Goal: Book appointment/travel/reservation

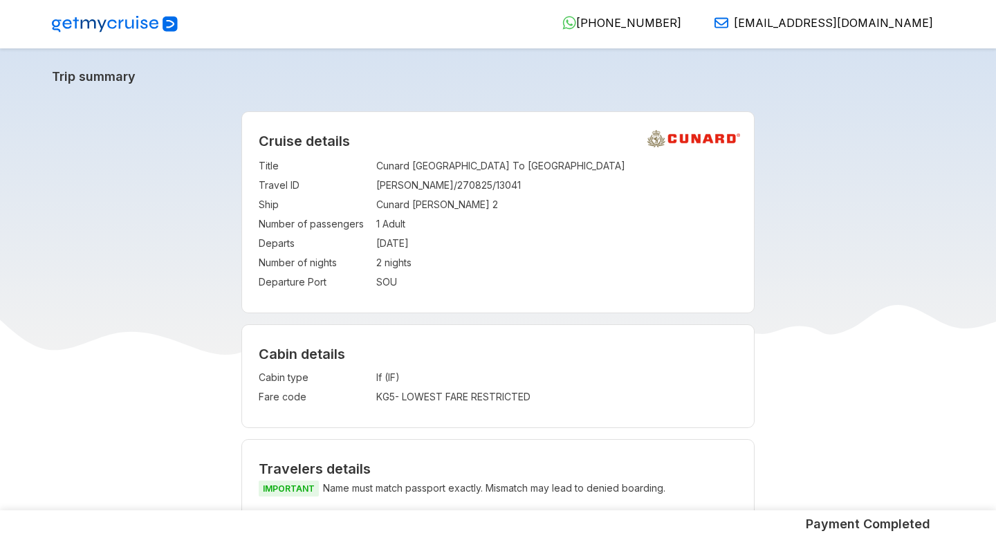
select select "*"
click at [430, 187] on td "TANISHA/270825/13041" at bounding box center [557, 185] width 362 height 19
click at [422, 227] on td "1 Adult" at bounding box center [557, 224] width 362 height 19
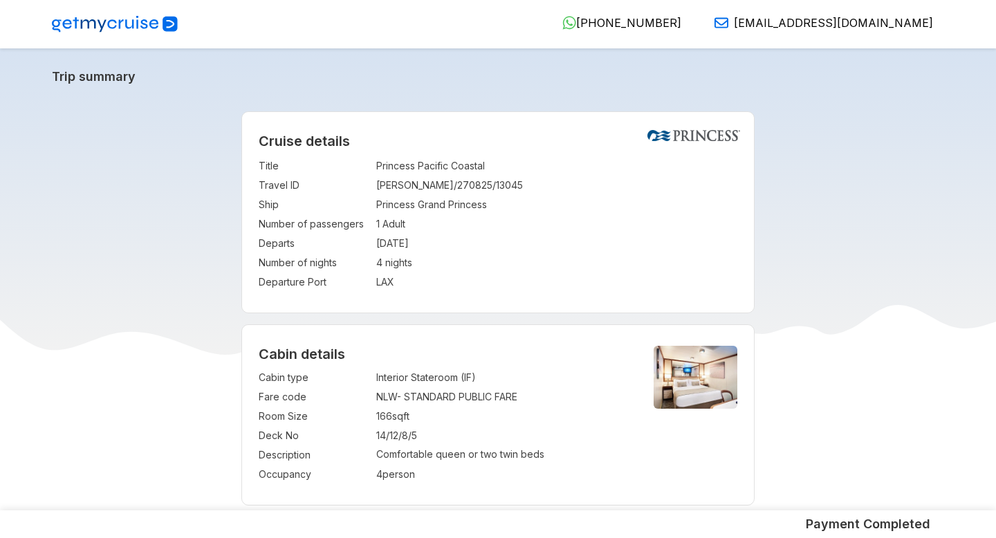
select select "**"
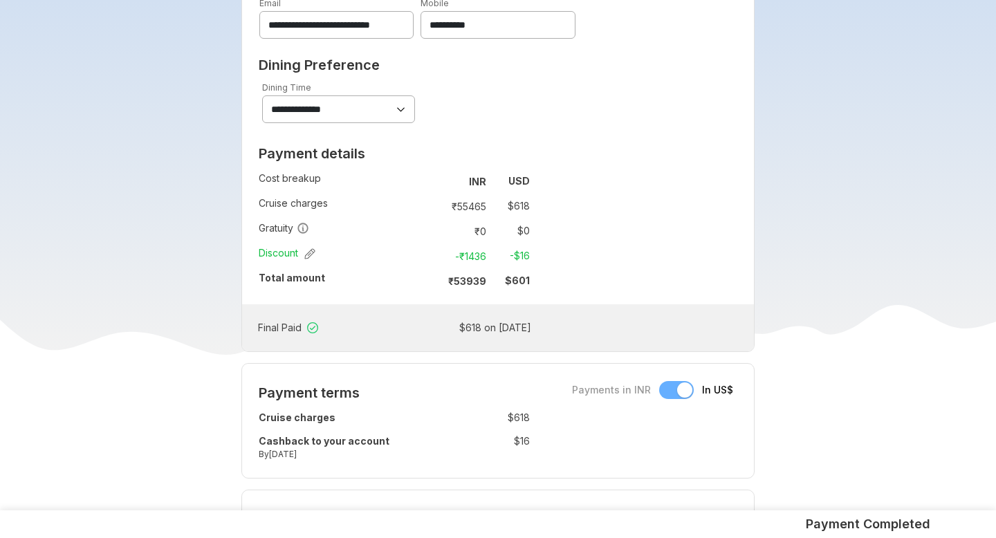
scroll to position [690, 0]
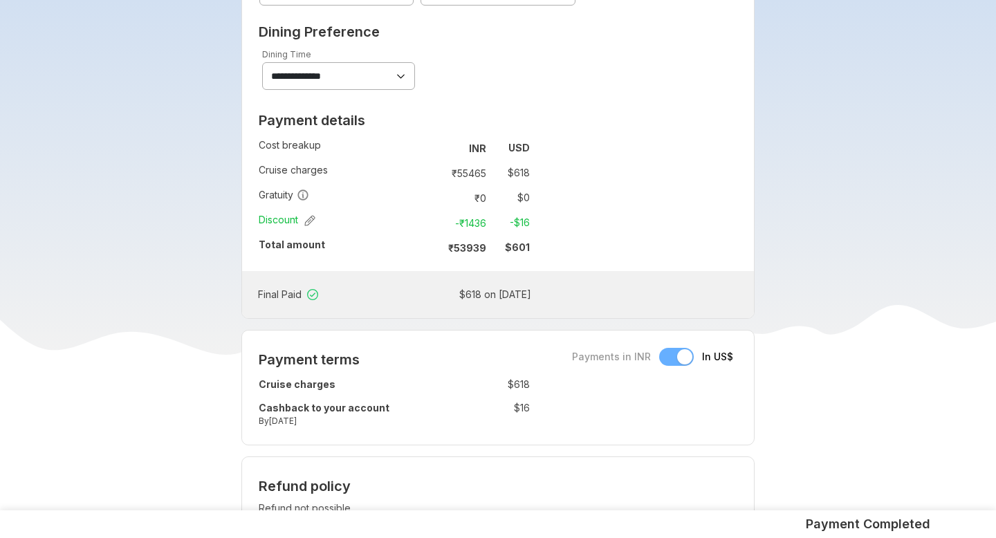
click at [466, 295] on td "$ 618 on [DATE]" at bounding box center [468, 294] width 127 height 19
click at [511, 235] on td "-₹ 1436 -$ 16" at bounding box center [482, 222] width 96 height 25
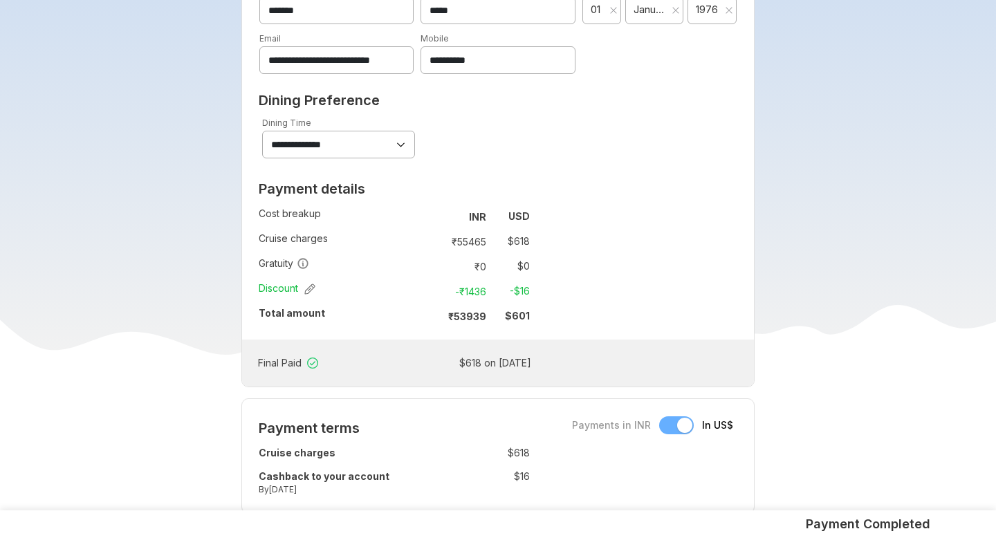
scroll to position [653, 0]
